Goal: Task Accomplishment & Management: Complete application form

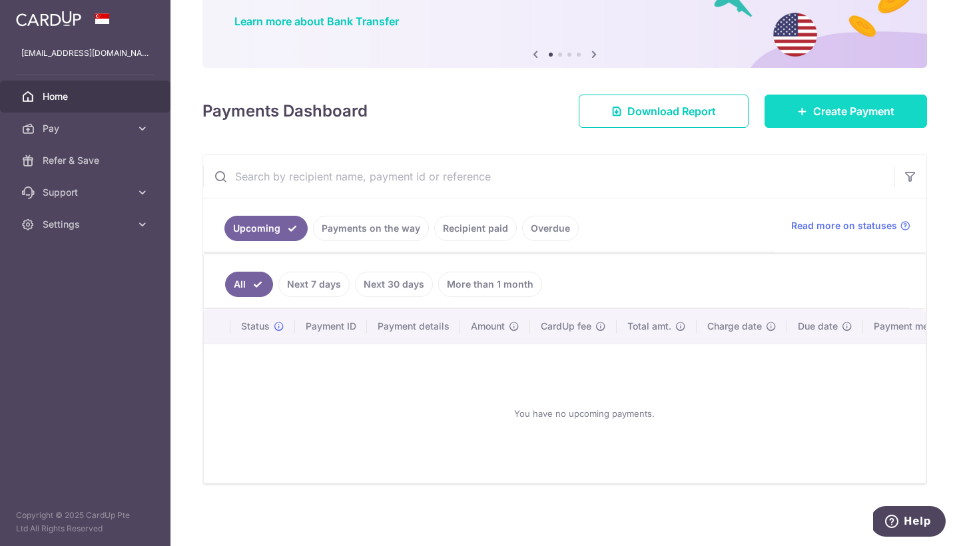
click at [804, 113] on link "Create Payment" at bounding box center [846, 111] width 163 height 33
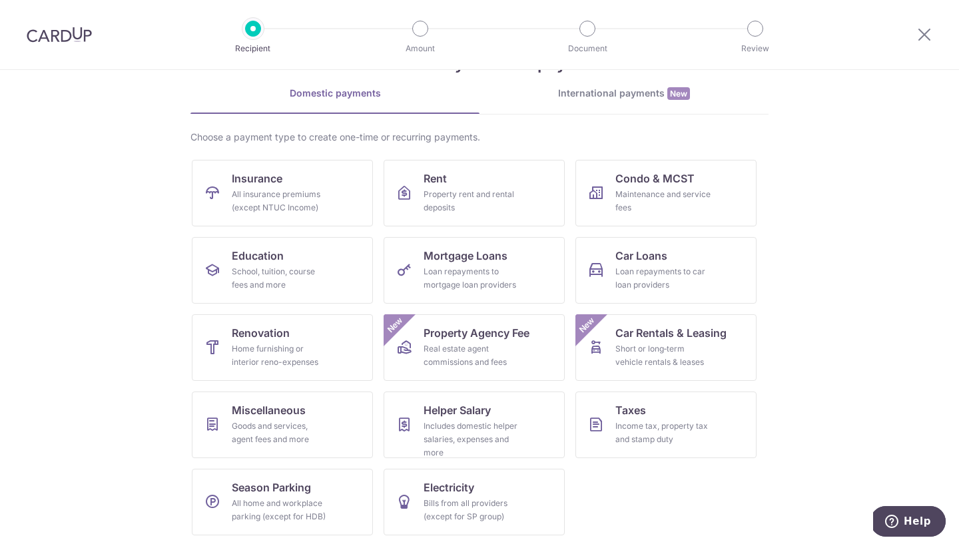
scroll to position [50, 0]
click at [471, 412] on span "Helper Salary" at bounding box center [457, 410] width 67 height 16
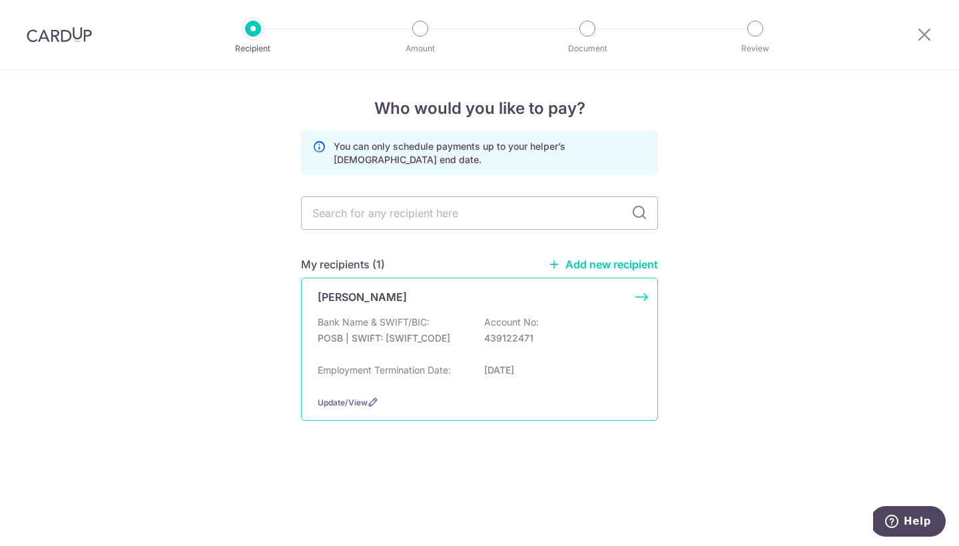
click at [441, 317] on div "Bank Name & SWIFT/BIC: POSB | SWIFT: DBSSSGSGXXX Account No: 439122471" at bounding box center [480, 337] width 324 height 43
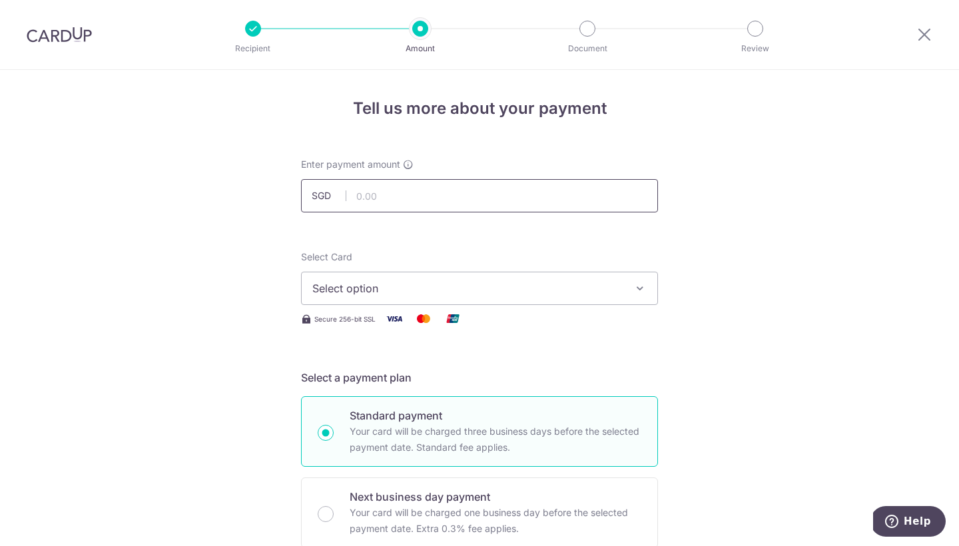
click at [454, 194] on input "text" at bounding box center [479, 195] width 357 height 33
type input "808.00"
click at [340, 289] on span "Select option" at bounding box center [467, 289] width 310 height 16
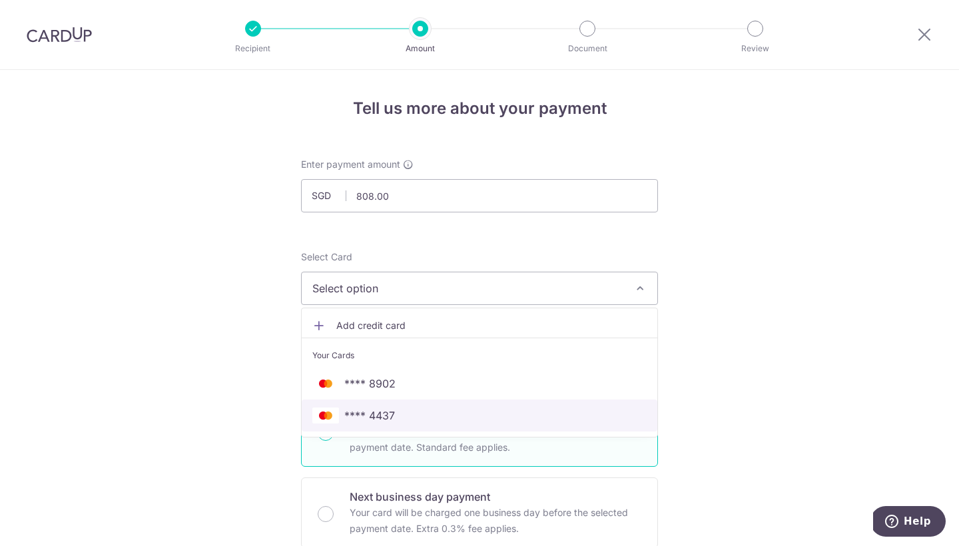
click at [342, 402] on link "**** 4437" at bounding box center [480, 416] width 356 height 32
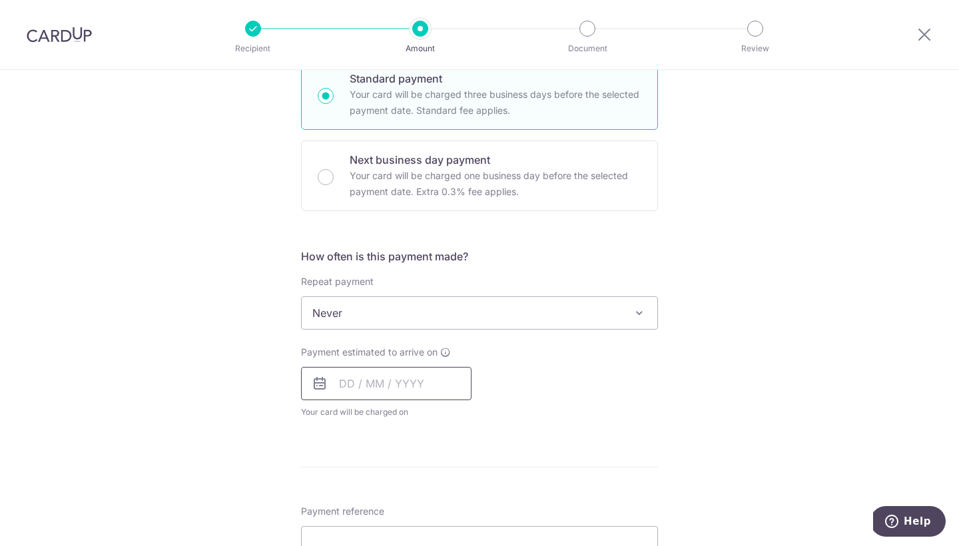
scroll to position [338, 0]
click at [342, 402] on div "Payment estimated to arrive on Your card will be charged on for the first payme…" at bounding box center [386, 380] width 171 height 73
click at [345, 397] on input "text" at bounding box center [386, 382] width 171 height 33
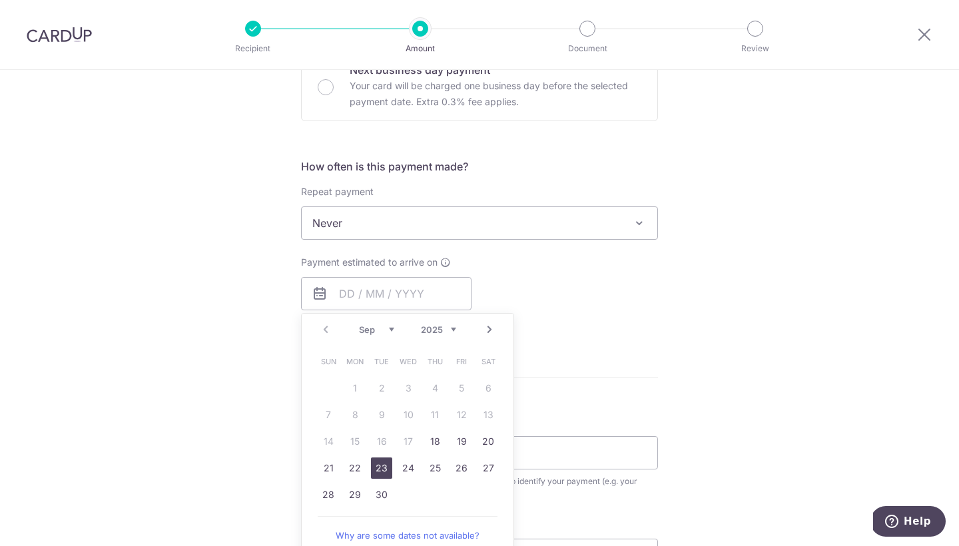
click at [382, 467] on link "23" at bounding box center [381, 468] width 21 height 21
type input "23/09/2025"
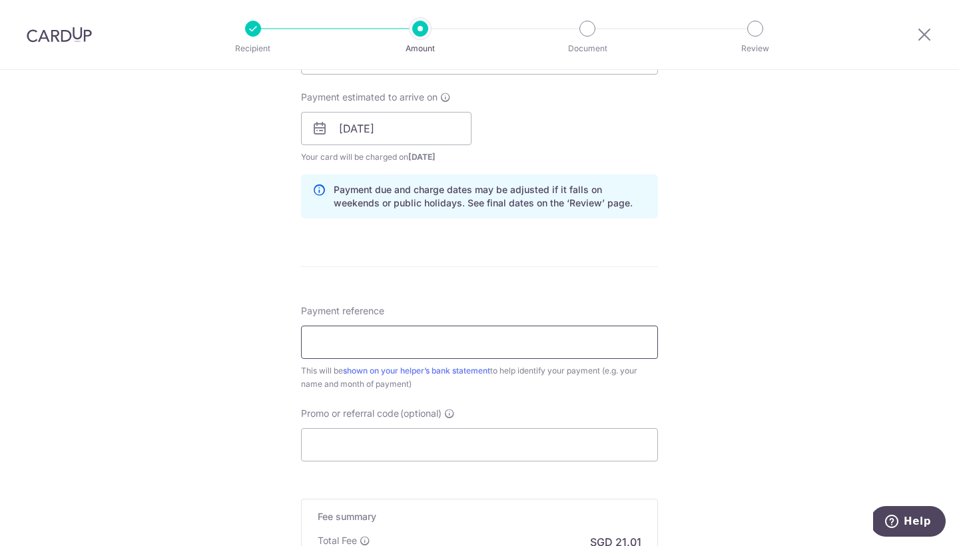
scroll to position [613, 0]
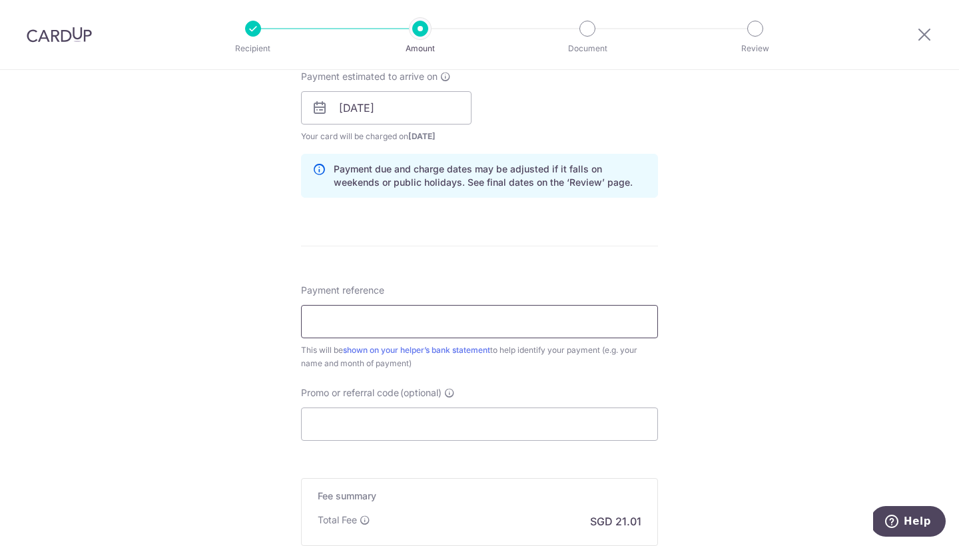
click at [455, 310] on input "Payment reference" at bounding box center [479, 321] width 357 height 33
type input "S"
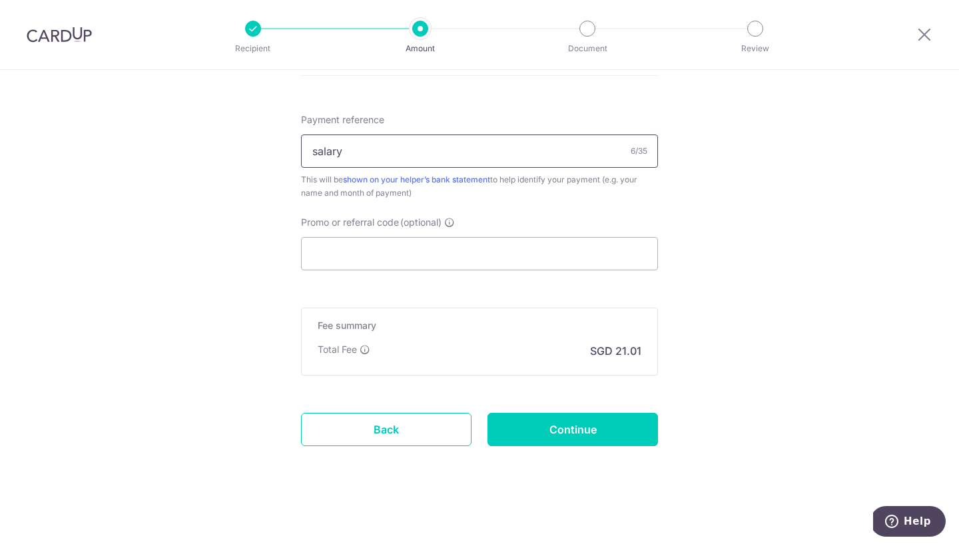
scroll to position [784, 0]
type input "salary"
click at [528, 432] on input "Continue" at bounding box center [573, 429] width 171 height 33
type input "Create Schedule"
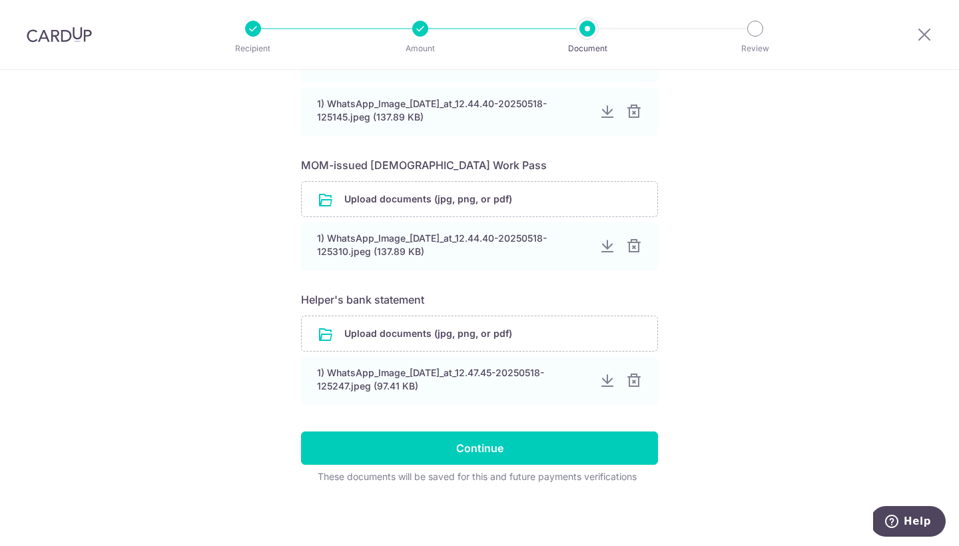
scroll to position [634, 0]
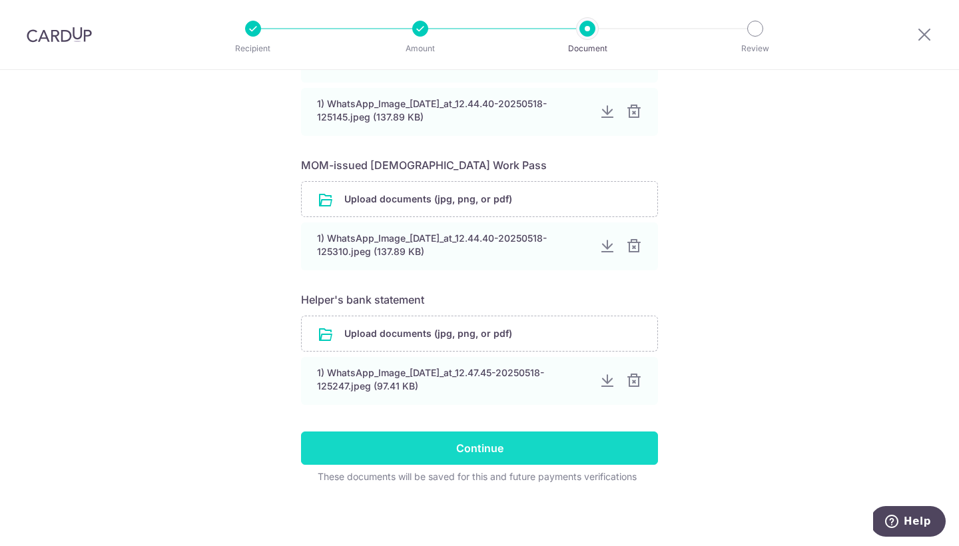
click at [520, 448] on input "Continue" at bounding box center [479, 448] width 357 height 33
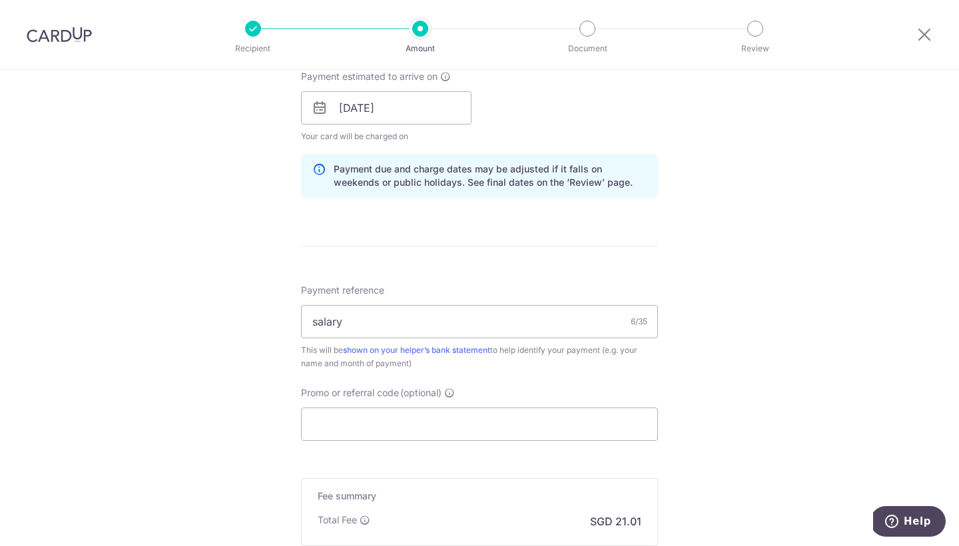
scroll to position [625, 0]
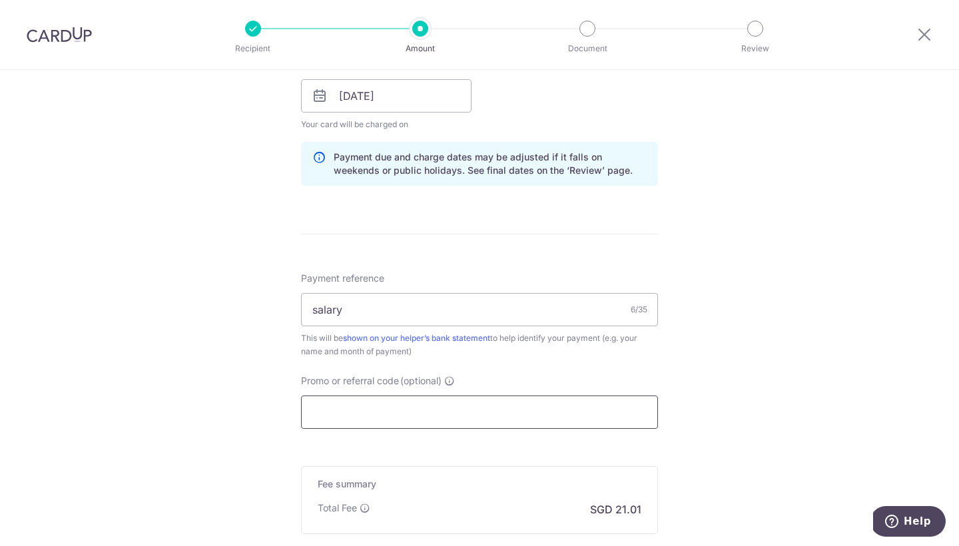
click at [314, 416] on input "Promo or referral code (optional)" at bounding box center [479, 412] width 357 height 33
paste input "OFF225"
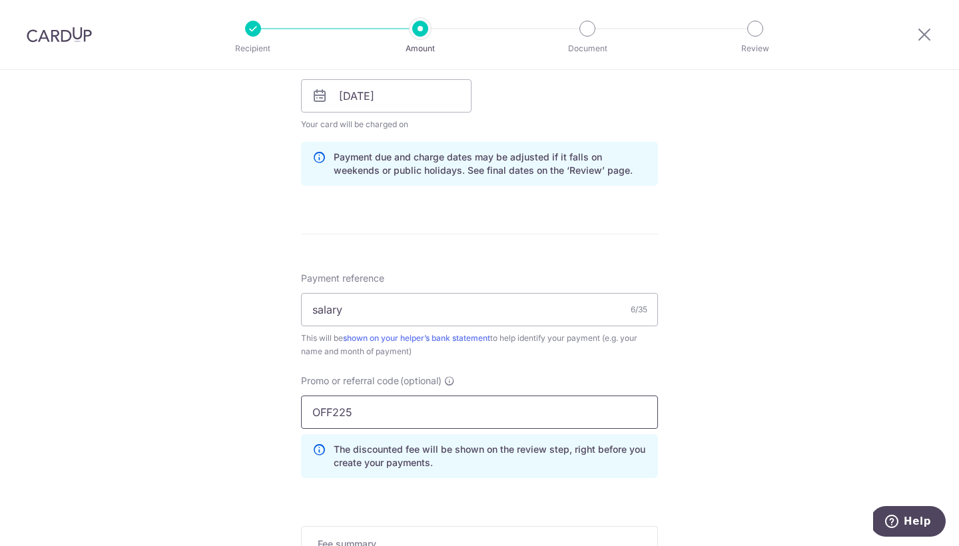
type input "OFF225"
click at [370, 452] on p "The discounted fee will be shown on the review step, right before you create yo…" at bounding box center [490, 456] width 313 height 27
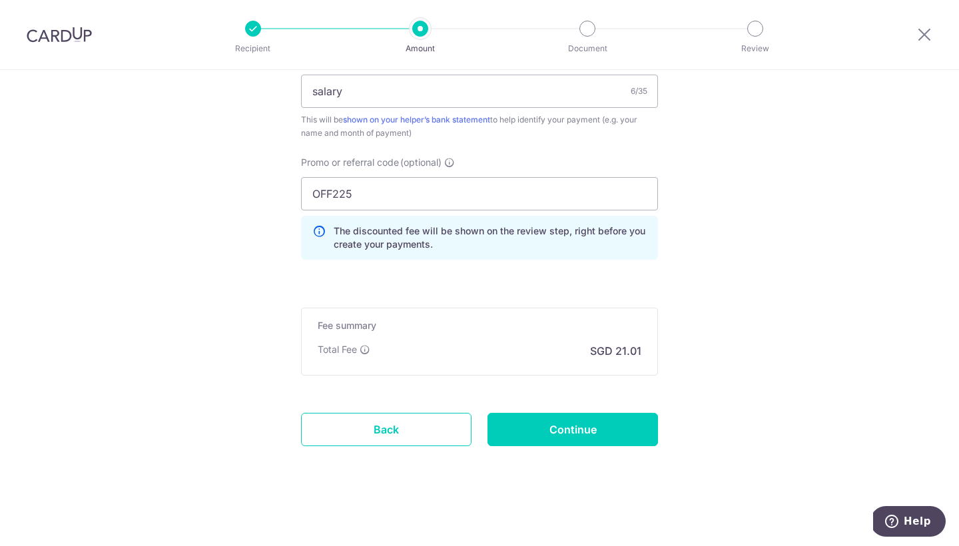
scroll to position [842, 0]
click at [541, 437] on input "Continue" at bounding box center [573, 430] width 171 height 33
type input "Update Schedule"
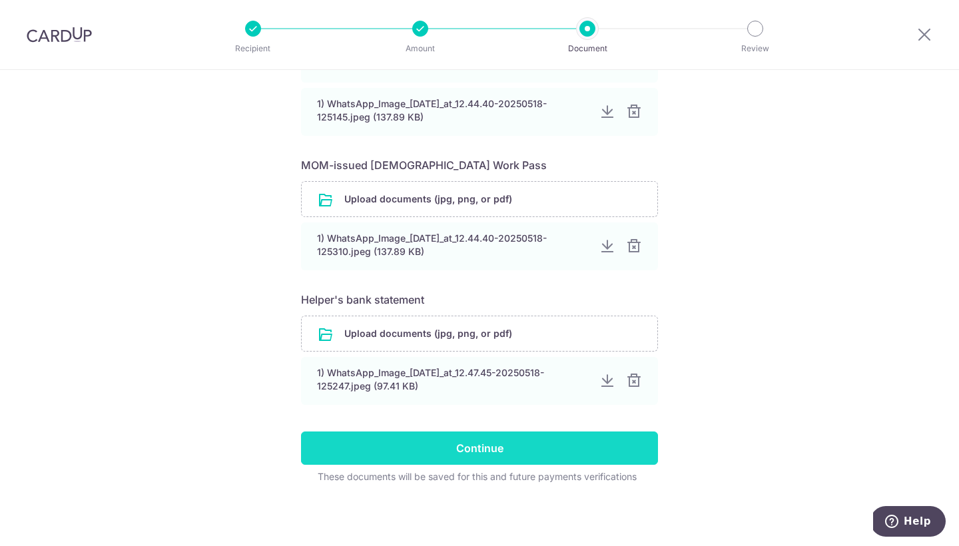
scroll to position [634, 0]
click at [527, 456] on input "Continue" at bounding box center [479, 448] width 357 height 33
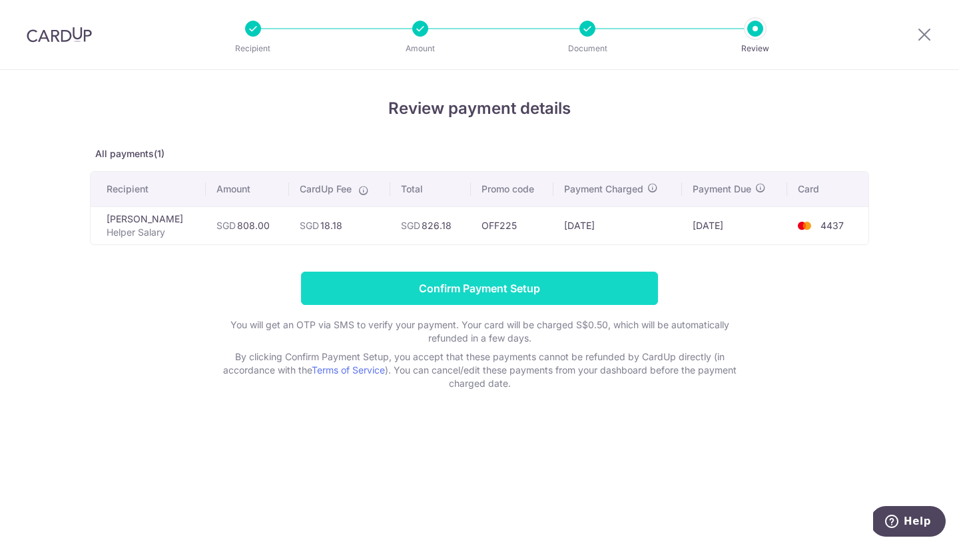
click at [590, 295] on input "Confirm Payment Setup" at bounding box center [479, 288] width 357 height 33
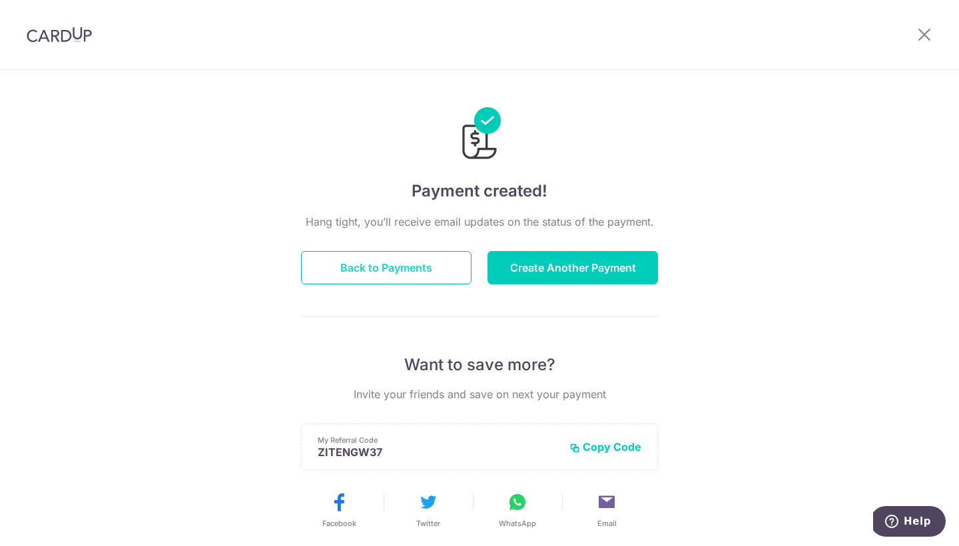
click at [424, 265] on button "Back to Payments" at bounding box center [386, 267] width 171 height 33
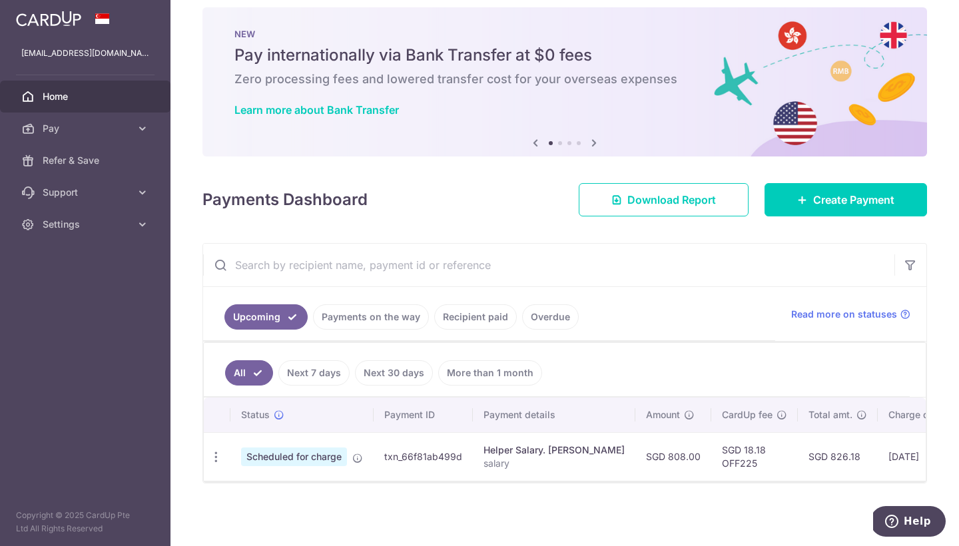
scroll to position [18, 0]
